Goal: Transaction & Acquisition: Purchase product/service

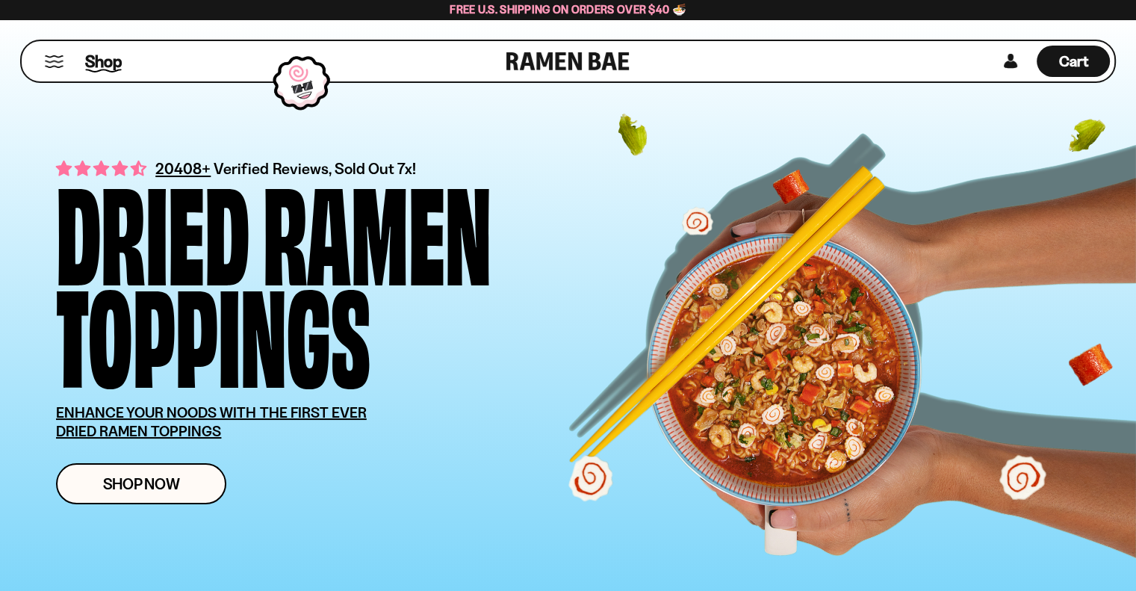
click at [104, 65] on span "Shop" at bounding box center [103, 61] width 37 height 22
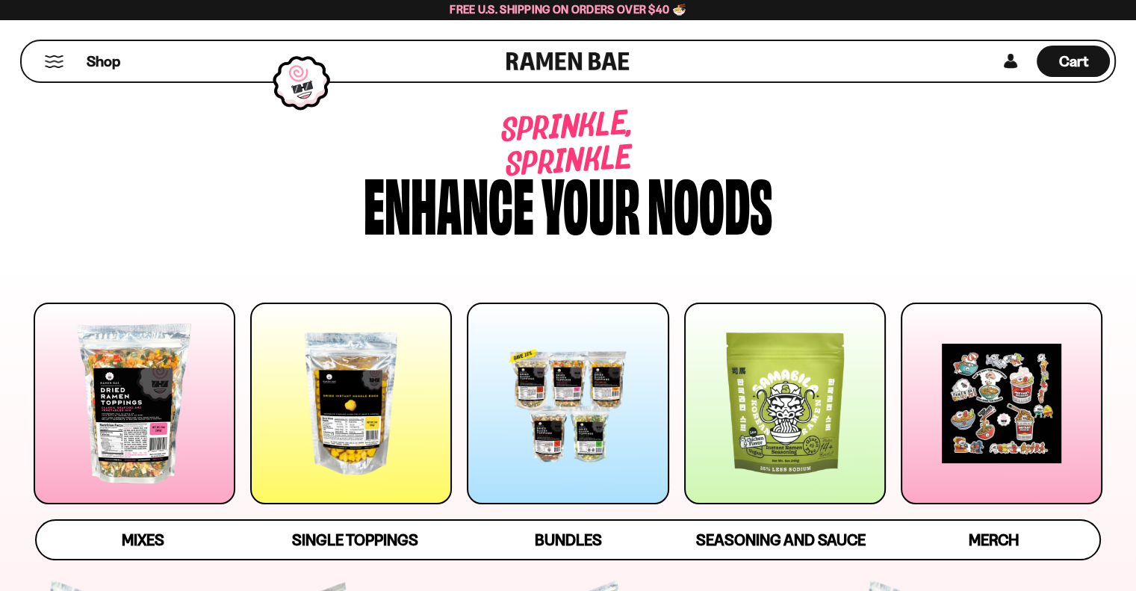
click at [577, 406] on div at bounding box center [568, 403] width 202 height 202
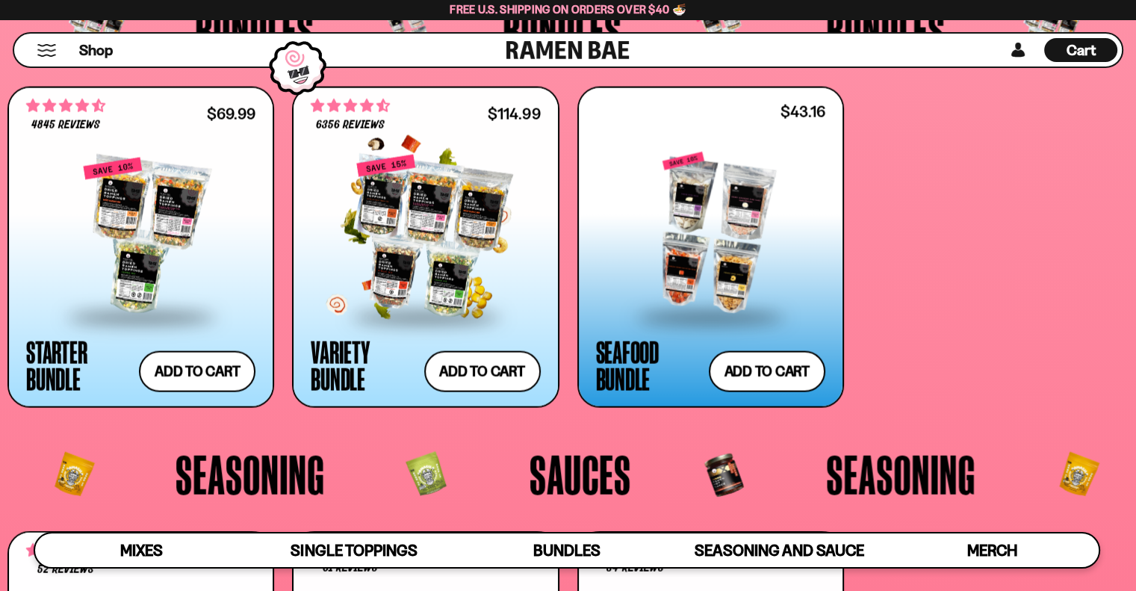
scroll to position [3165, 0]
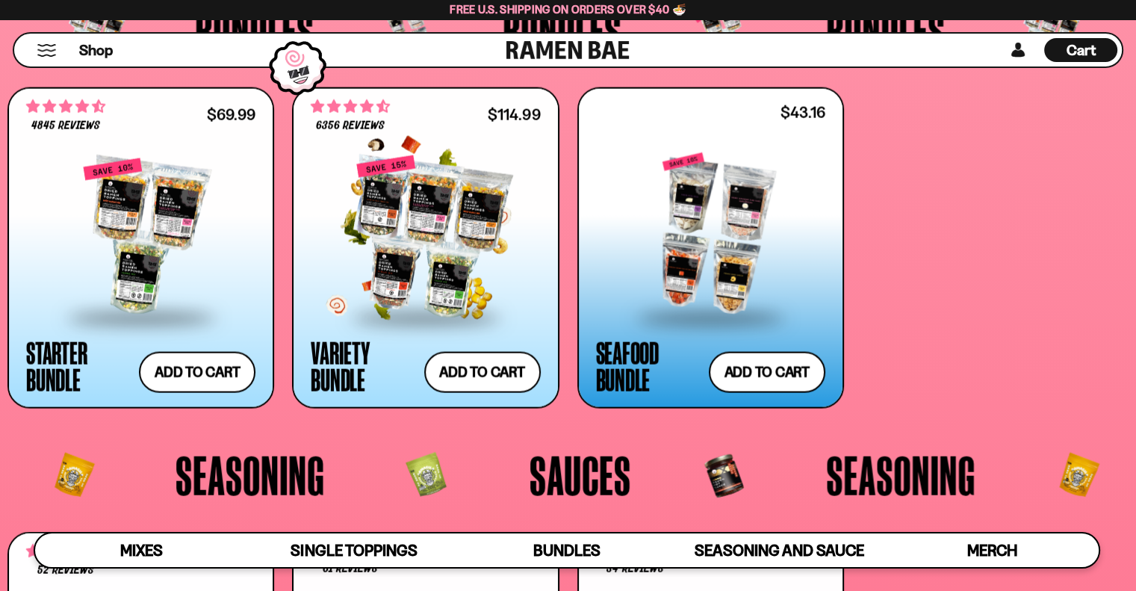
click at [427, 234] on div at bounding box center [425, 237] width 229 height 158
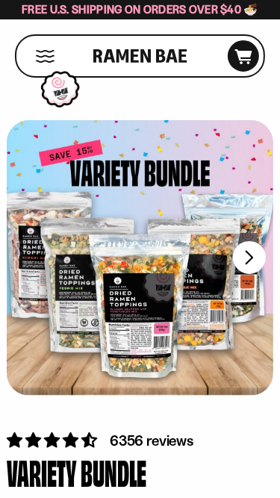
click at [241, 150] on div at bounding box center [140, 258] width 267 height 276
